Goal: Task Accomplishment & Management: Use online tool/utility

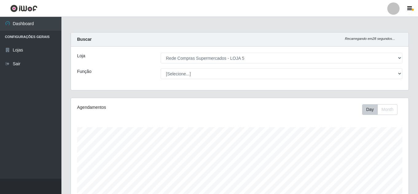
select select "397"
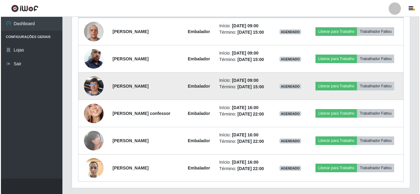
scroll to position [268, 0]
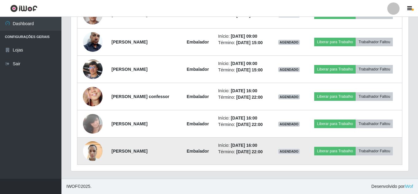
click at [92, 153] on img at bounding box center [93, 152] width 20 height 26
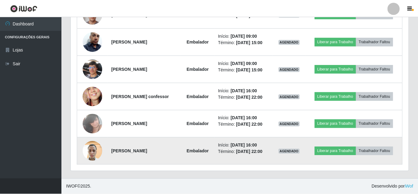
scroll to position [127, 334]
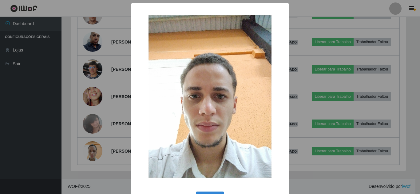
click at [93, 152] on div "× OK Cancel" at bounding box center [210, 97] width 420 height 194
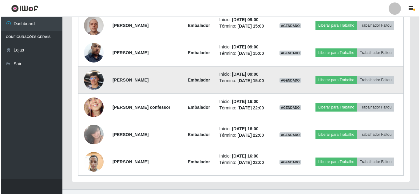
scroll to position [268, 0]
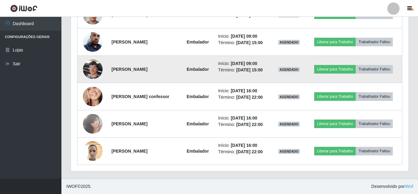
click at [88, 69] on img at bounding box center [93, 69] width 20 height 26
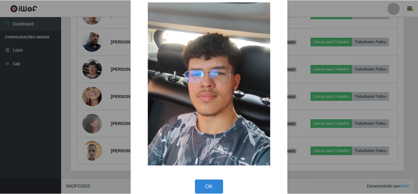
scroll to position [23, 0]
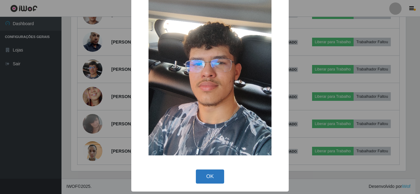
click at [203, 178] on button "OK" at bounding box center [210, 177] width 29 height 14
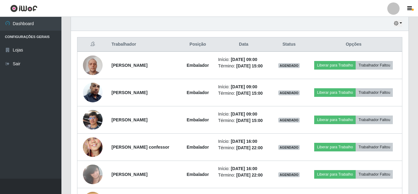
scroll to position [207, 0]
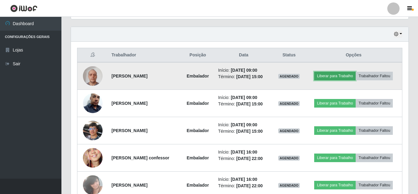
click at [331, 77] on button "Liberar para Trabalho" at bounding box center [334, 76] width 41 height 9
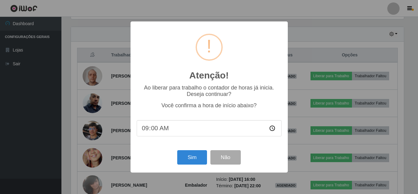
scroll to position [127, 334]
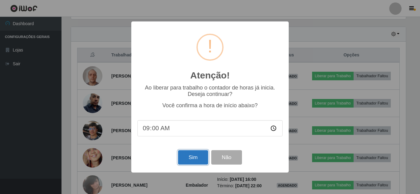
click at [199, 155] on button "Sim" at bounding box center [193, 157] width 30 height 14
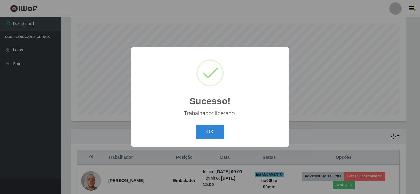
drag, startPoint x: 203, startPoint y: 131, endPoint x: 217, endPoint y: 129, distance: 14.0
click at [203, 131] on button "OK" at bounding box center [210, 132] width 29 height 14
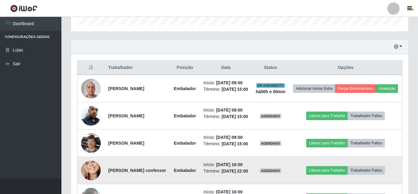
scroll to position [258, 0]
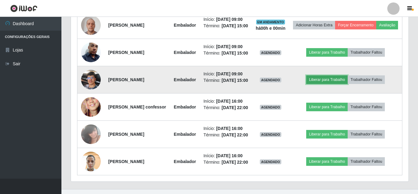
click at [328, 84] on button "Liberar para Trabalho" at bounding box center [326, 80] width 41 height 9
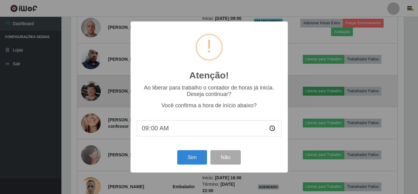
scroll to position [127, 334]
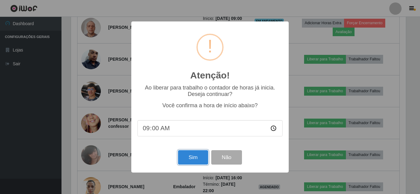
drag, startPoint x: 196, startPoint y: 162, endPoint x: 199, endPoint y: 159, distance: 4.6
click at [196, 162] on button "Sim" at bounding box center [193, 157] width 30 height 14
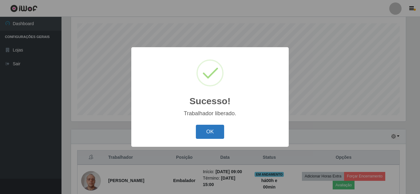
click at [212, 135] on button "OK" at bounding box center [210, 132] width 29 height 14
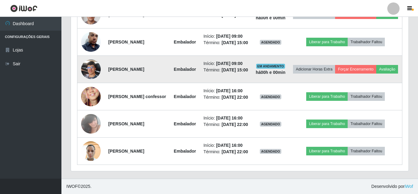
scroll to position [258, 0]
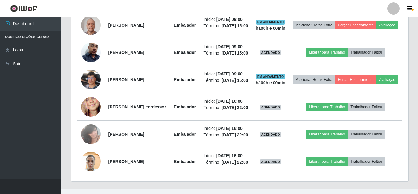
drag, startPoint x: 101, startPoint y: 113, endPoint x: 162, endPoint y: 209, distance: 113.8
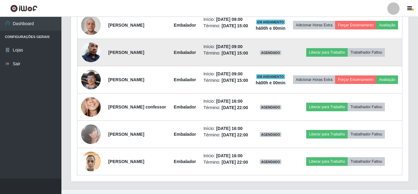
drag, startPoint x: 162, startPoint y: 209, endPoint x: 325, endPoint y: 55, distance: 224.2
click at [307, 57] on td "Liberar para Trabalho Trabalhador Faltou" at bounding box center [345, 52] width 113 height 27
click at [339, 57] on button "Liberar para Trabalho" at bounding box center [326, 52] width 41 height 9
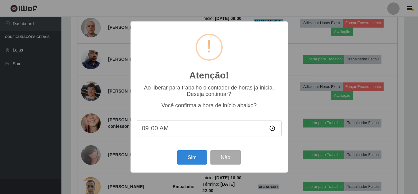
scroll to position [127, 334]
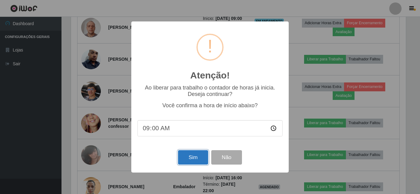
click at [201, 156] on button "Sim" at bounding box center [193, 157] width 30 height 14
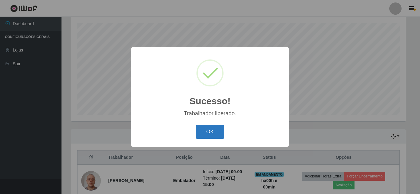
click at [217, 132] on button "OK" at bounding box center [210, 132] width 29 height 14
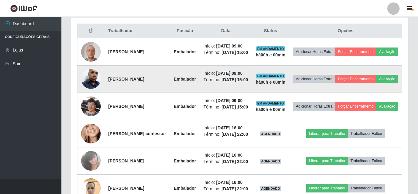
scroll to position [0, 0]
